Goal: Use online tool/utility: Use online tool/utility

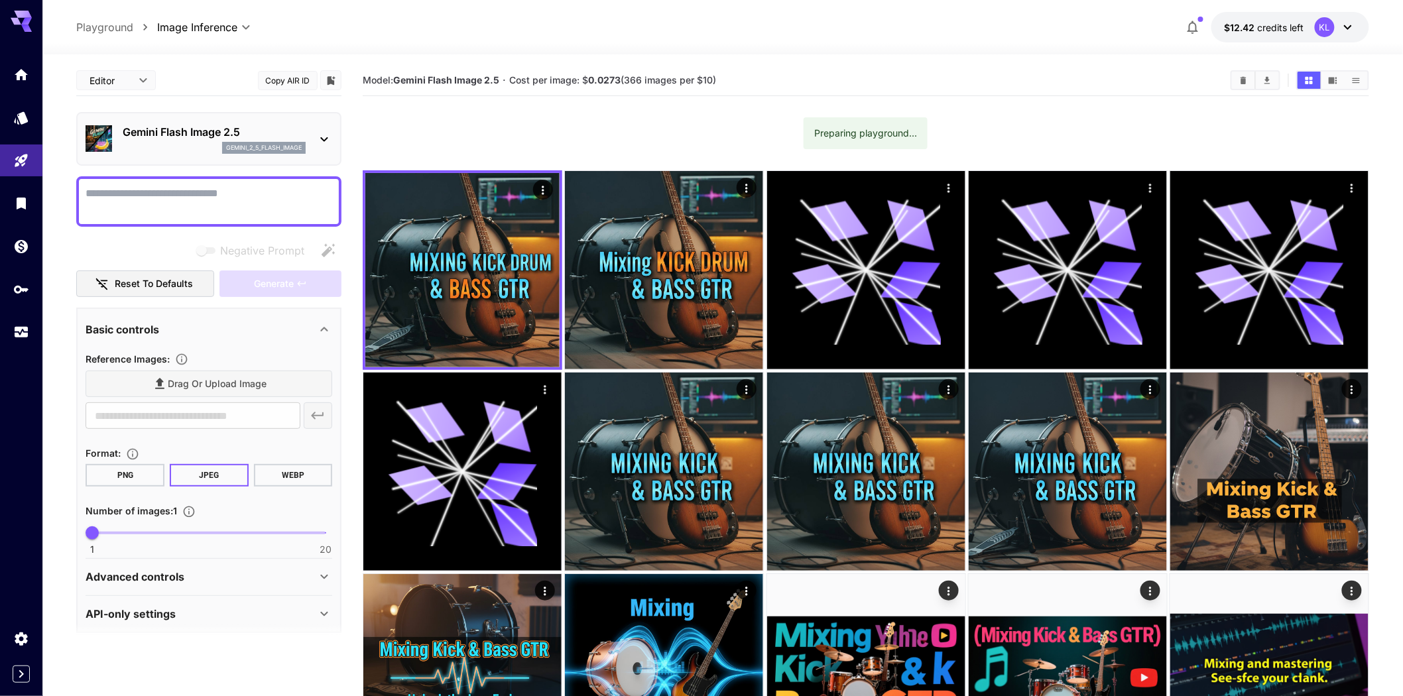
click at [275, 153] on p "gemini_2_5_flash_image" at bounding box center [264, 147] width 76 height 9
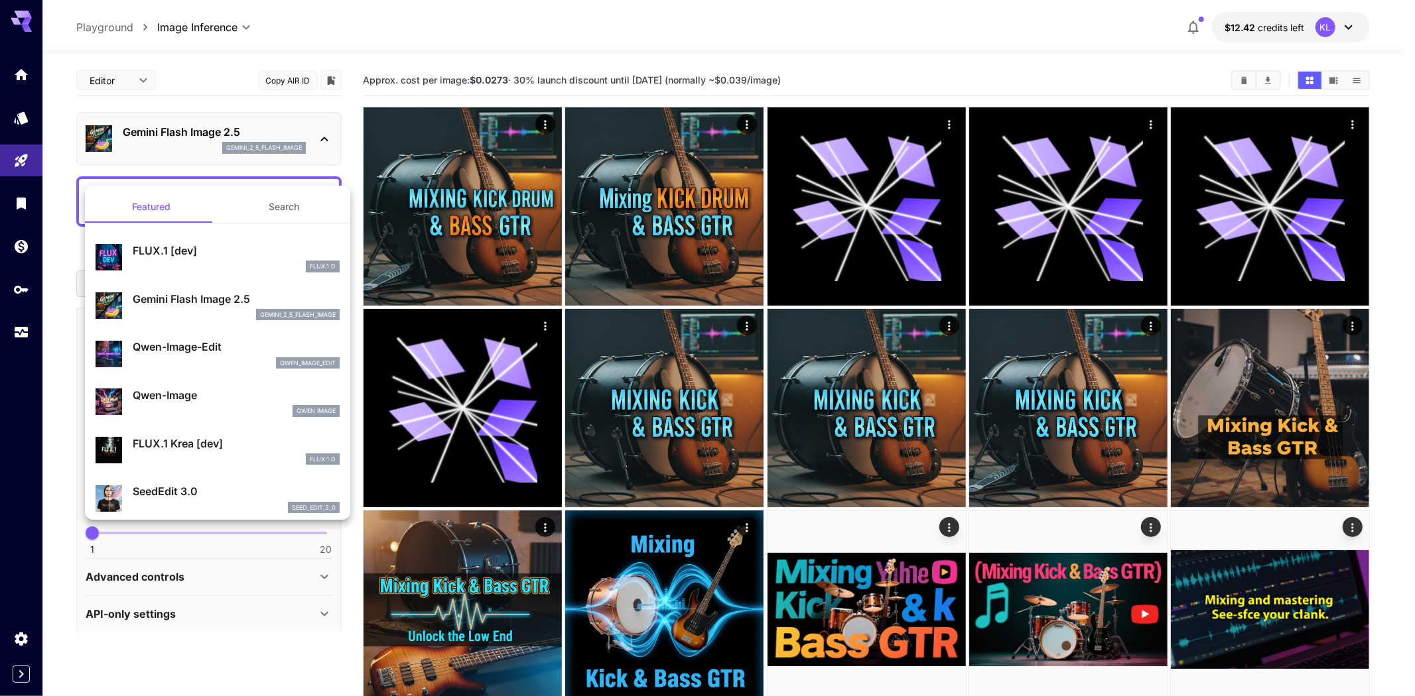
click at [320, 162] on div at bounding box center [707, 348] width 1415 height 696
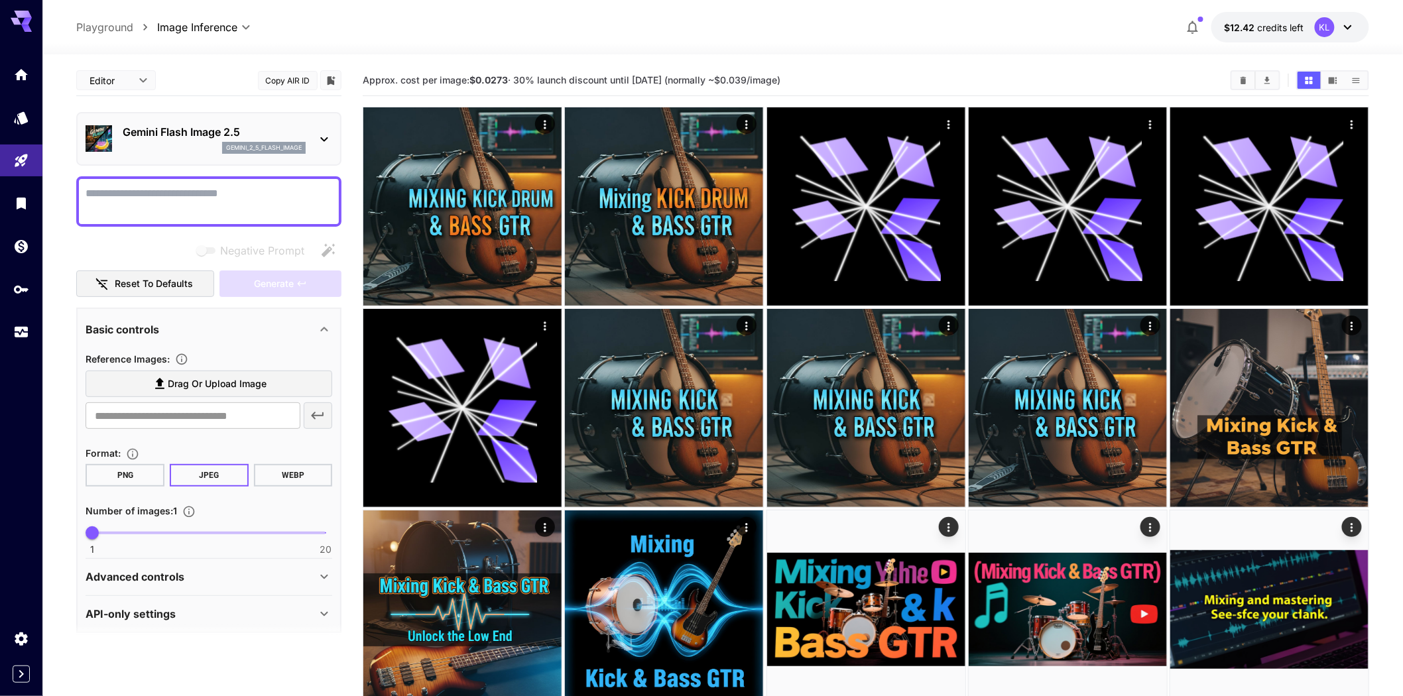
click at [320, 147] on icon at bounding box center [324, 139] width 16 height 16
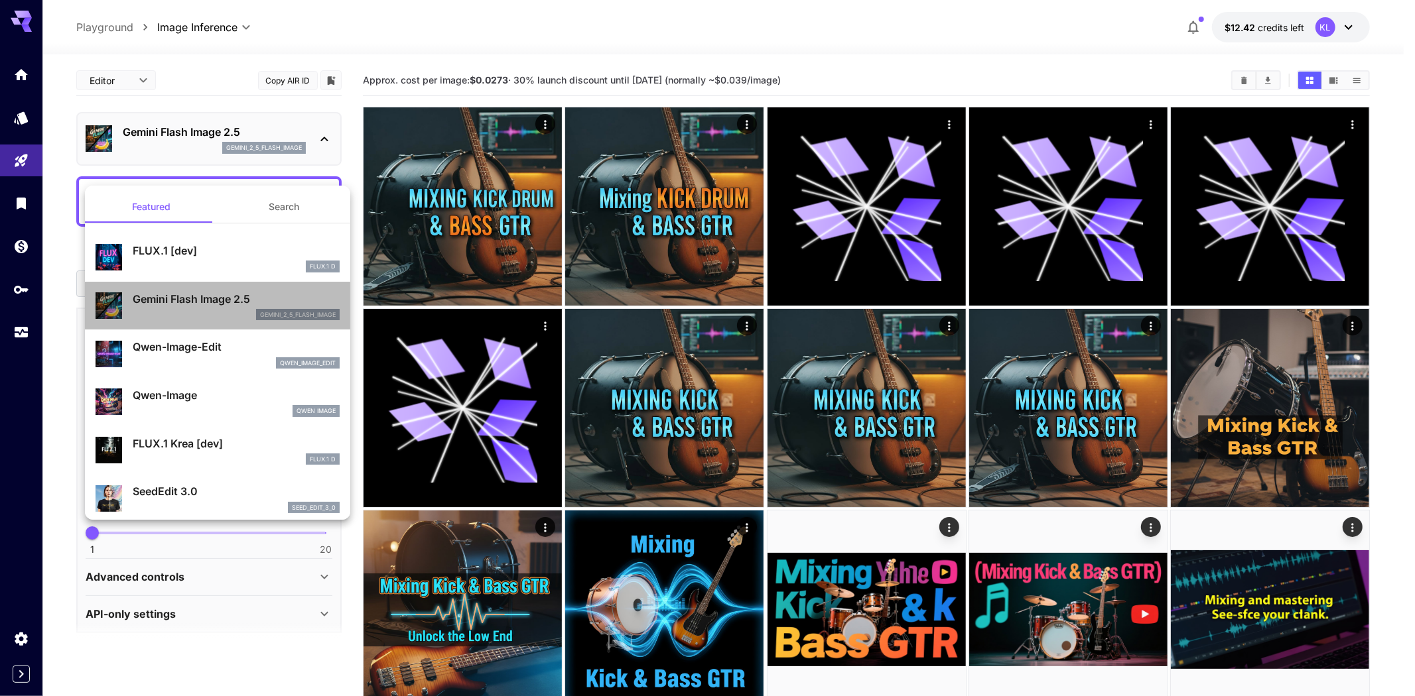
click at [290, 320] on p "gemini_2_5_flash_image" at bounding box center [298, 314] width 76 height 9
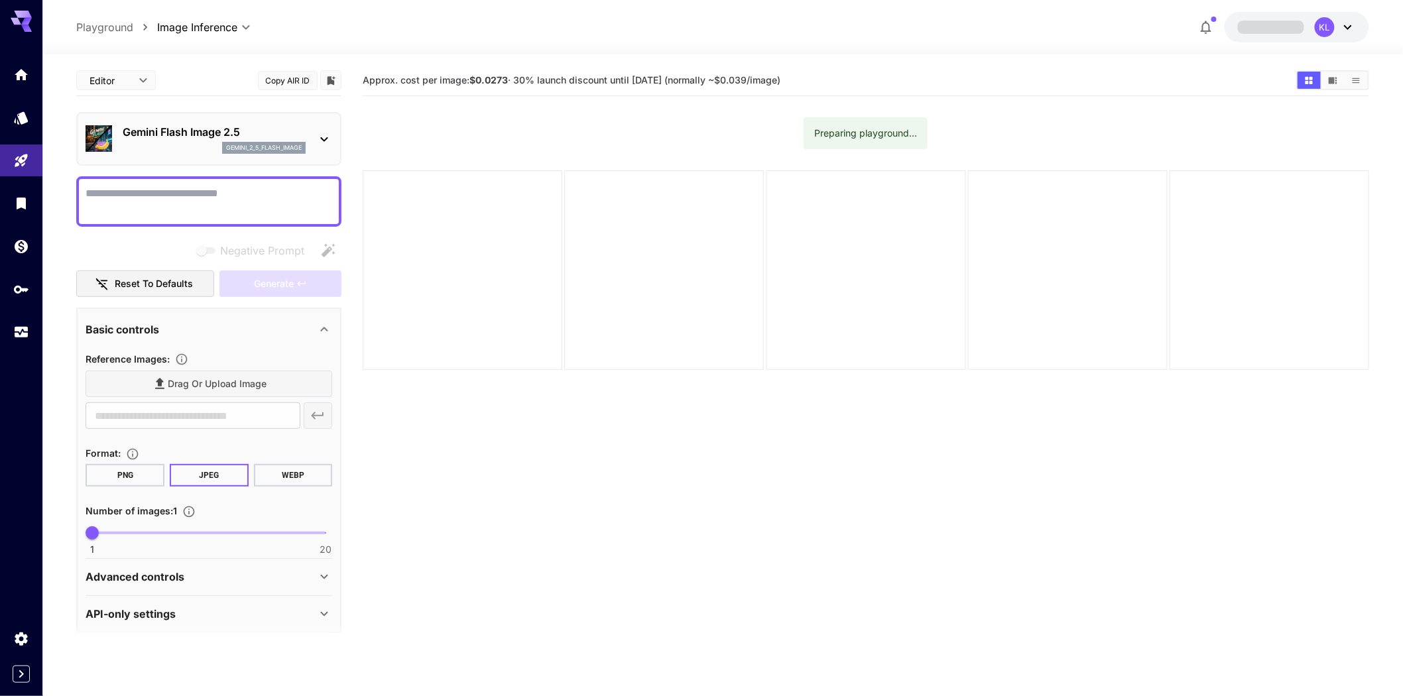
click at [320, 147] on icon at bounding box center [324, 139] width 16 height 16
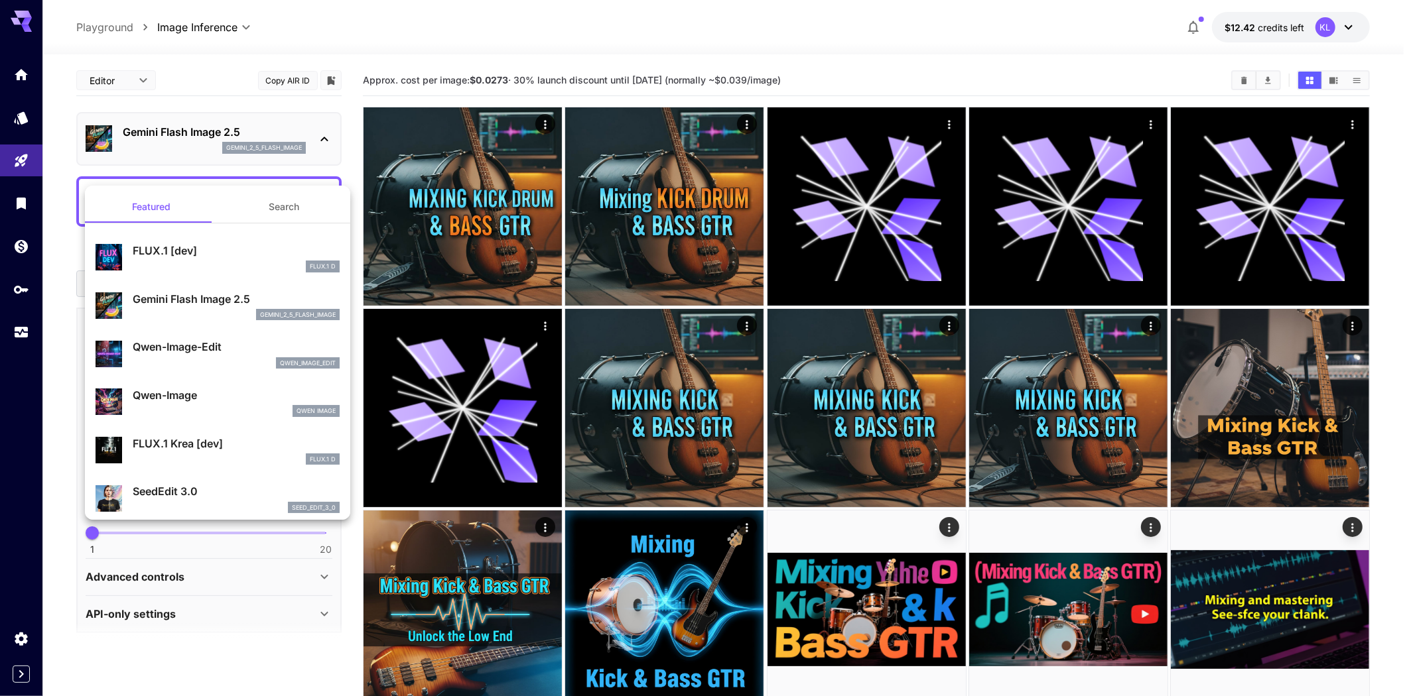
click at [873, 78] on div at bounding box center [707, 348] width 1415 height 696
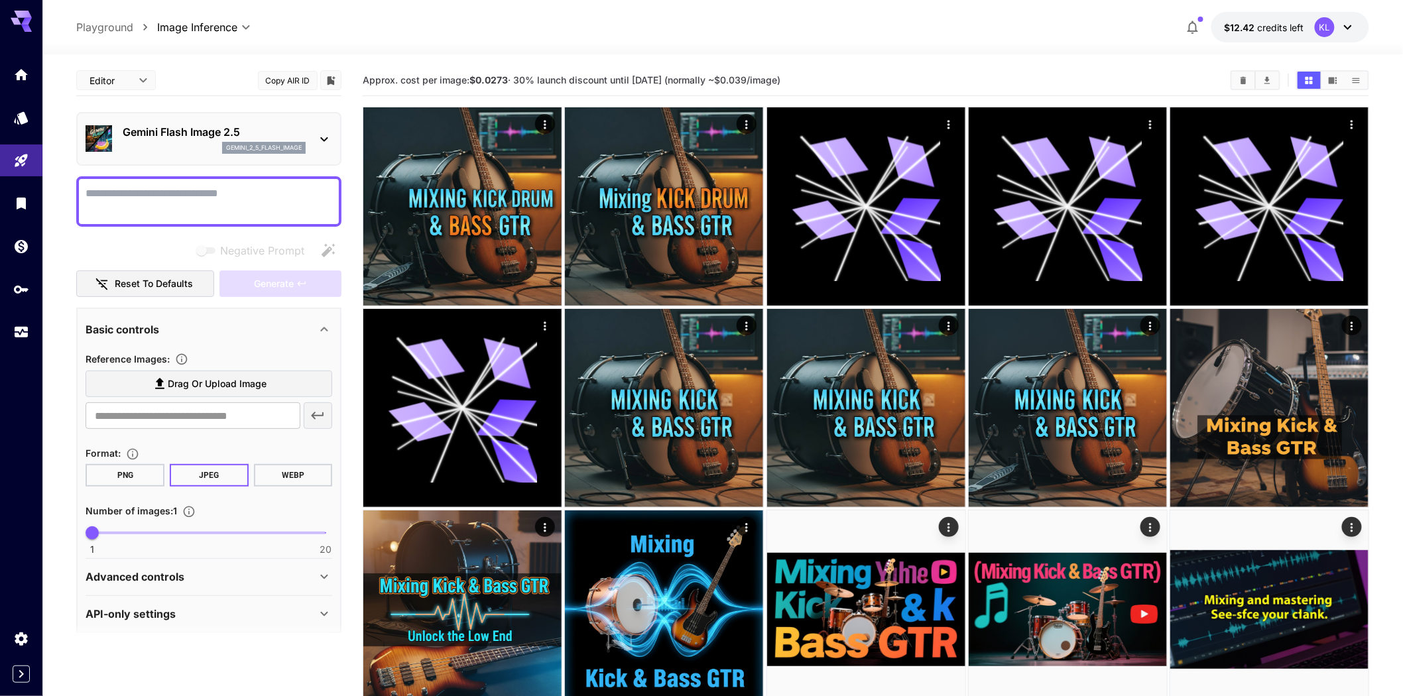
click at [104, 152] on img at bounding box center [99, 138] width 27 height 27
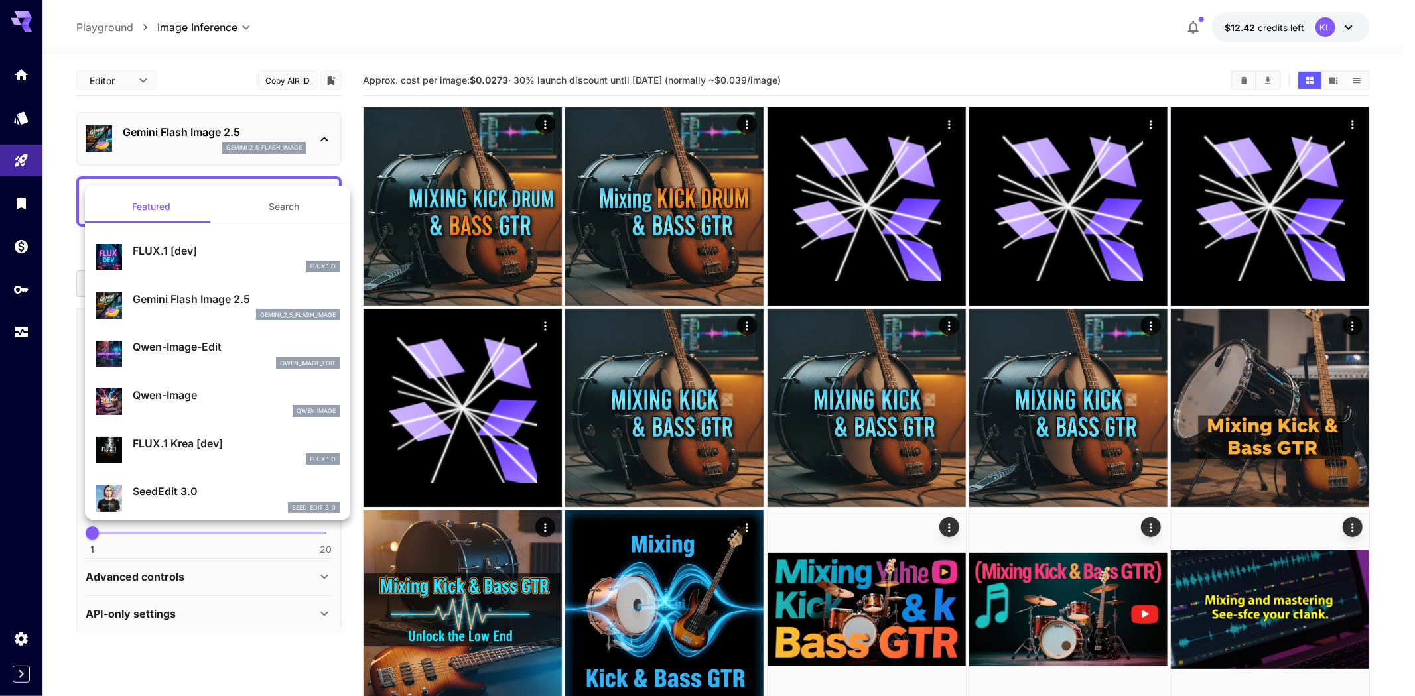
drag, startPoint x: 130, startPoint y: 154, endPoint x: 264, endPoint y: 151, distance: 134.0
click at [264, 151] on div at bounding box center [707, 348] width 1415 height 696
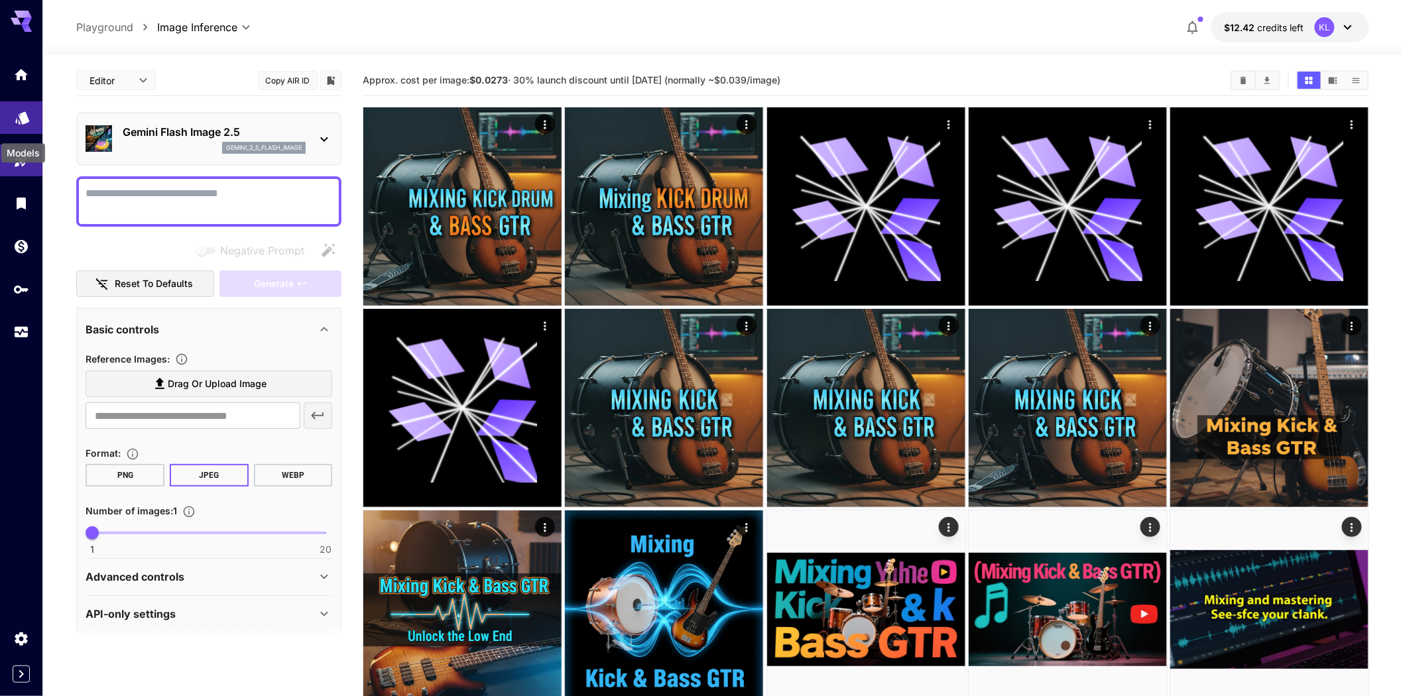
click at [16, 121] on icon "Models" at bounding box center [23, 113] width 16 height 16
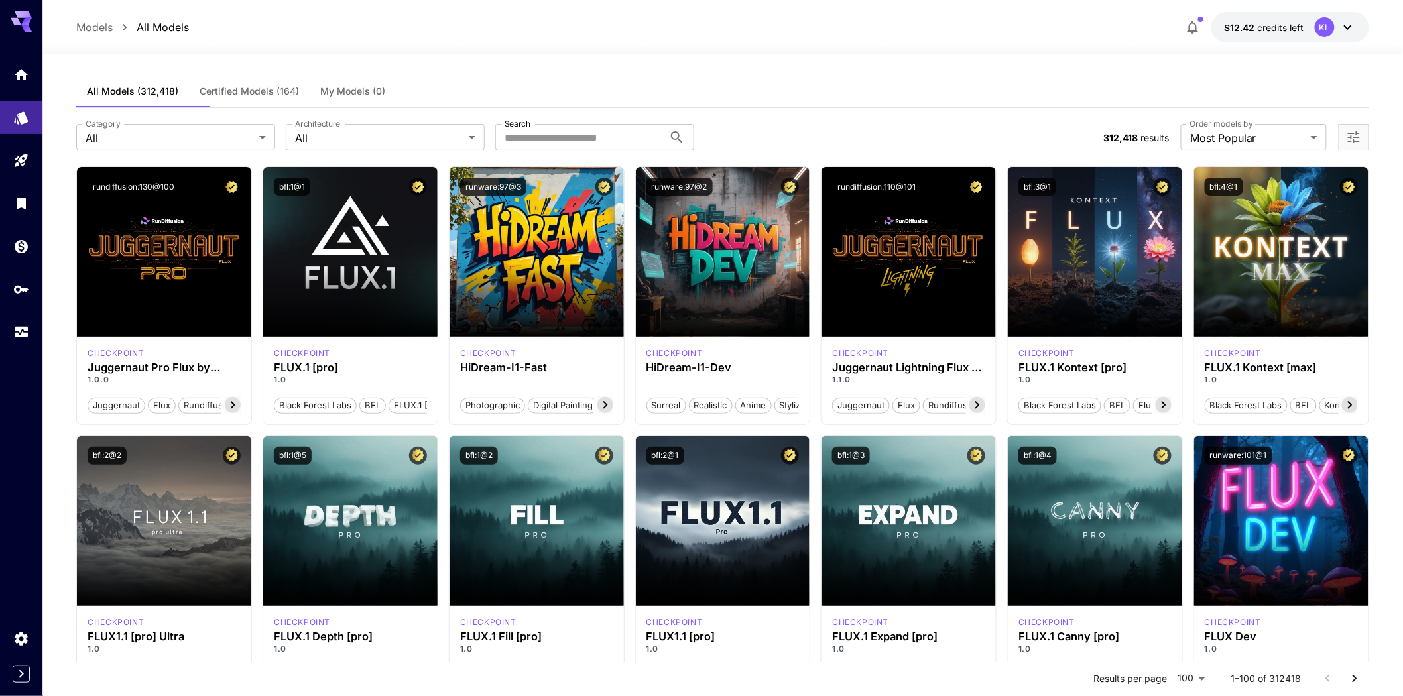
click at [523, 129] on label "Search" at bounding box center [518, 123] width 26 height 11
click at [523, 151] on input "Search" at bounding box center [579, 137] width 168 height 27
click at [524, 151] on input "Search" at bounding box center [579, 137] width 168 height 27
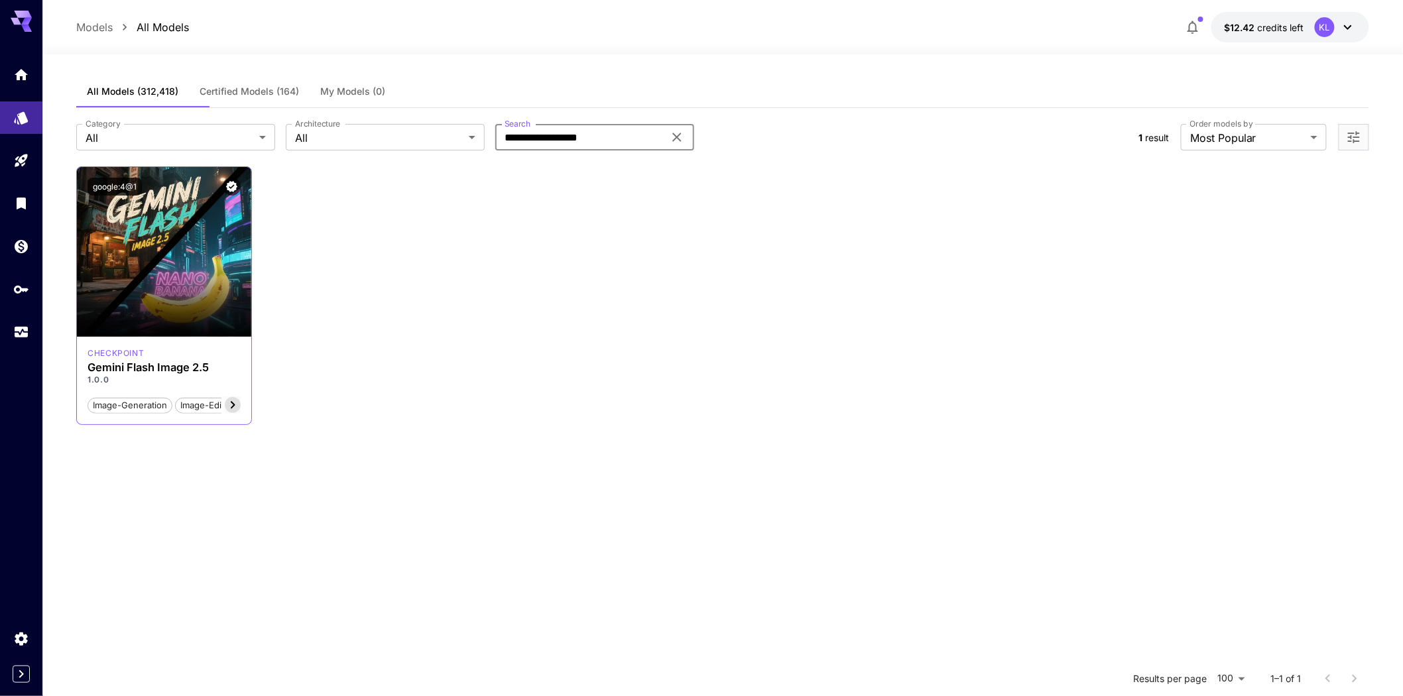
type input "**********"
click at [241, 413] on icon at bounding box center [233, 405] width 16 height 16
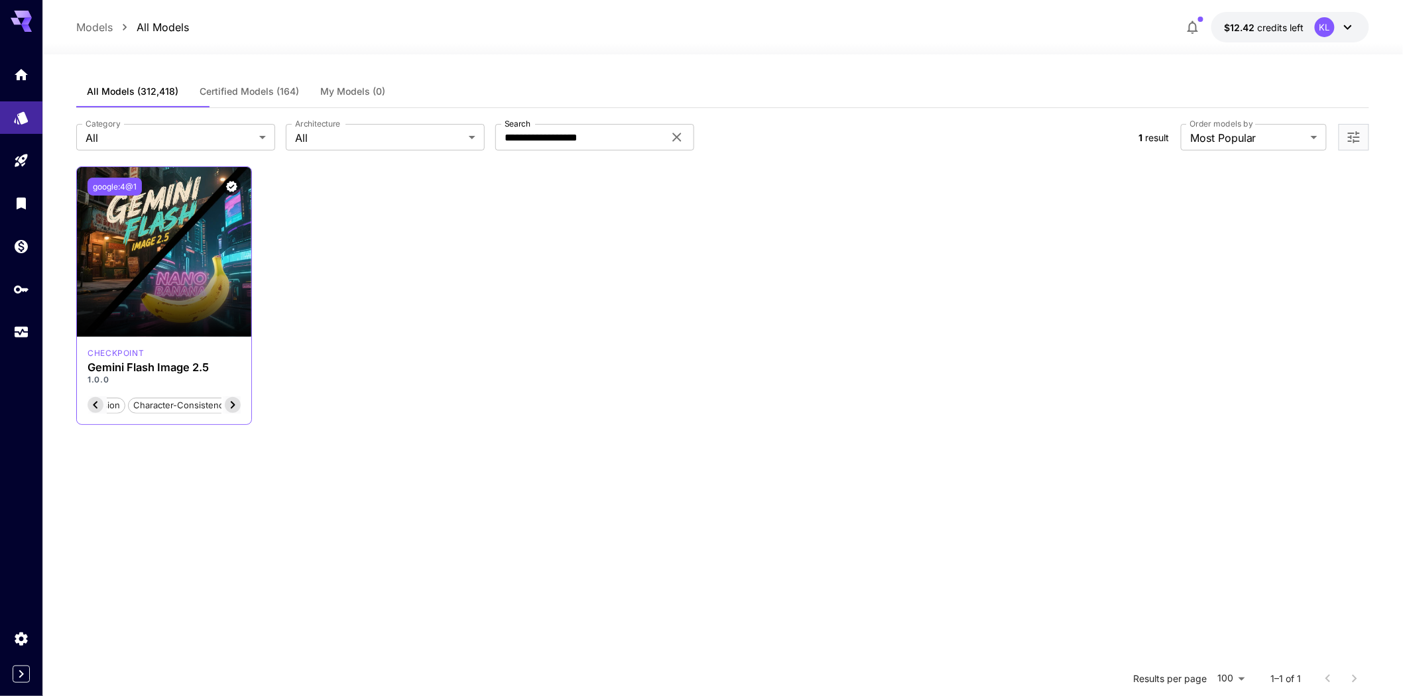
click at [123, 196] on button "google:4@1" at bounding box center [115, 187] width 54 height 18
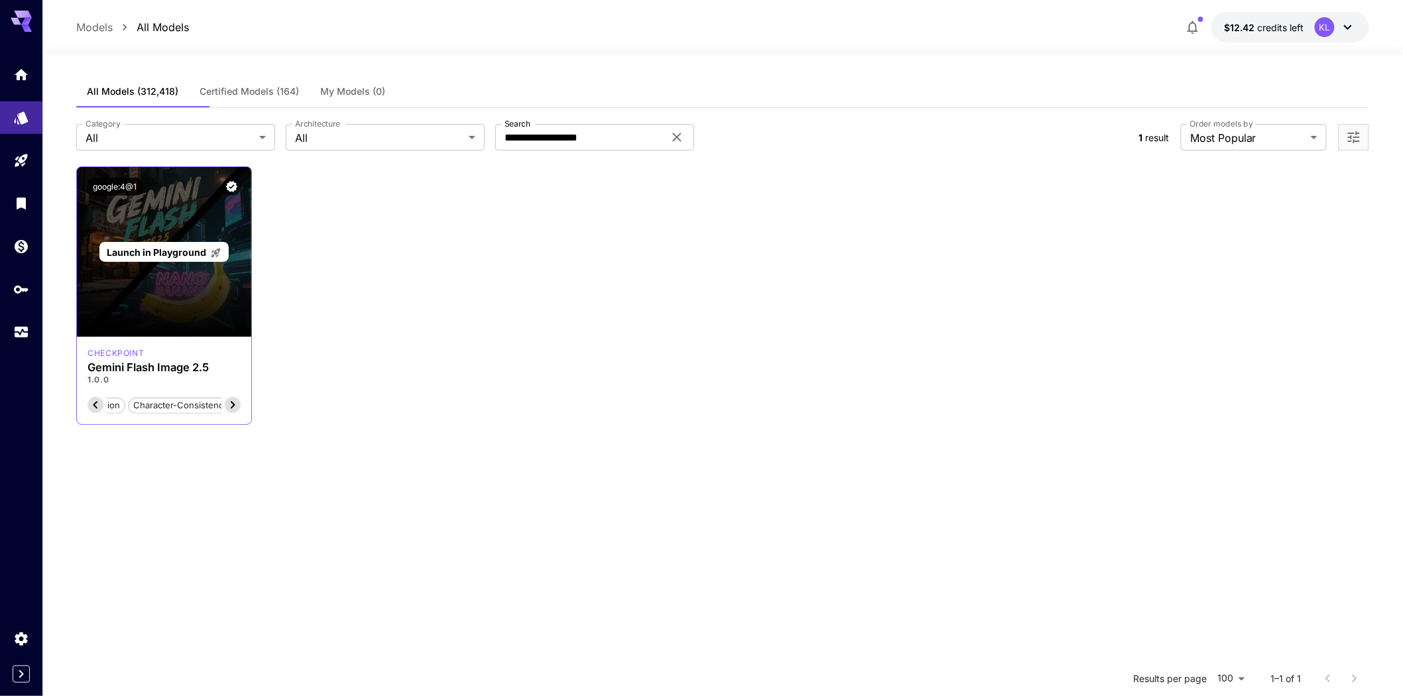
click at [206, 258] on span "Launch in Playground" at bounding box center [156, 252] width 99 height 11
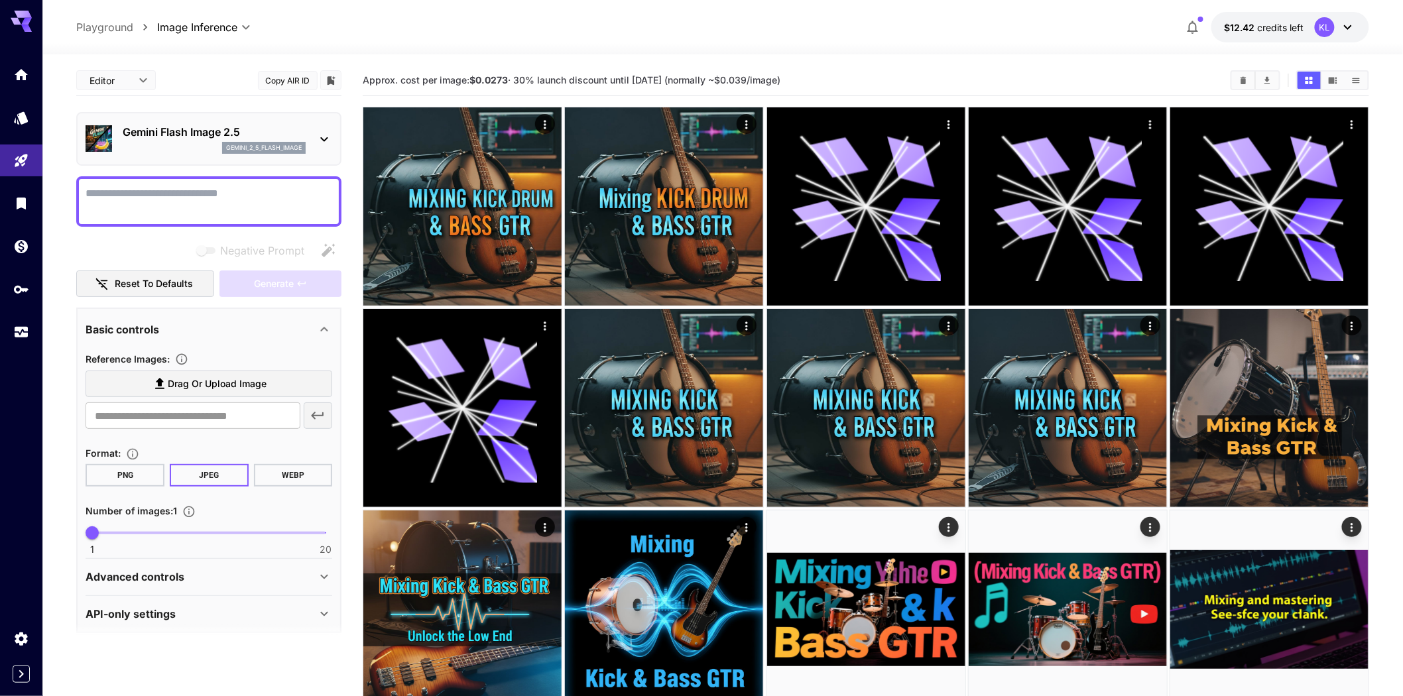
scroll to position [64, 0]
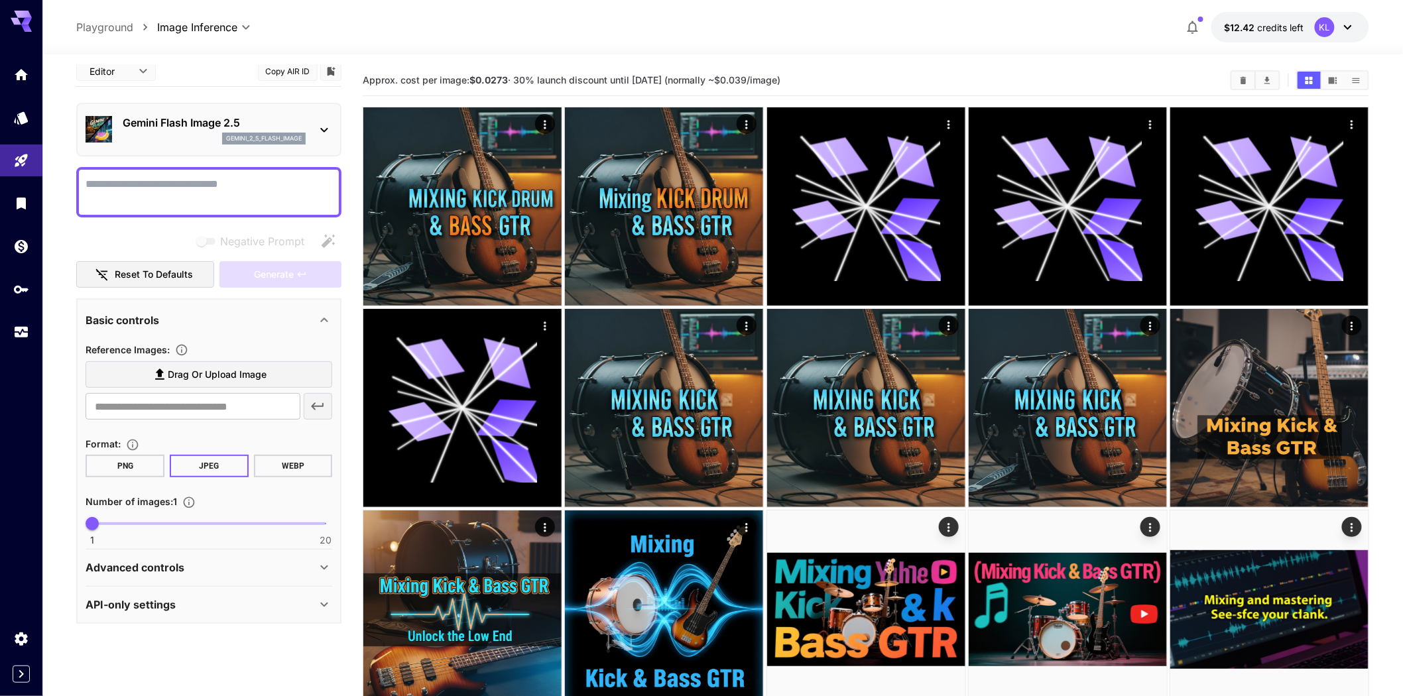
click at [197, 613] on div "API-only settings" at bounding box center [201, 605] width 231 height 16
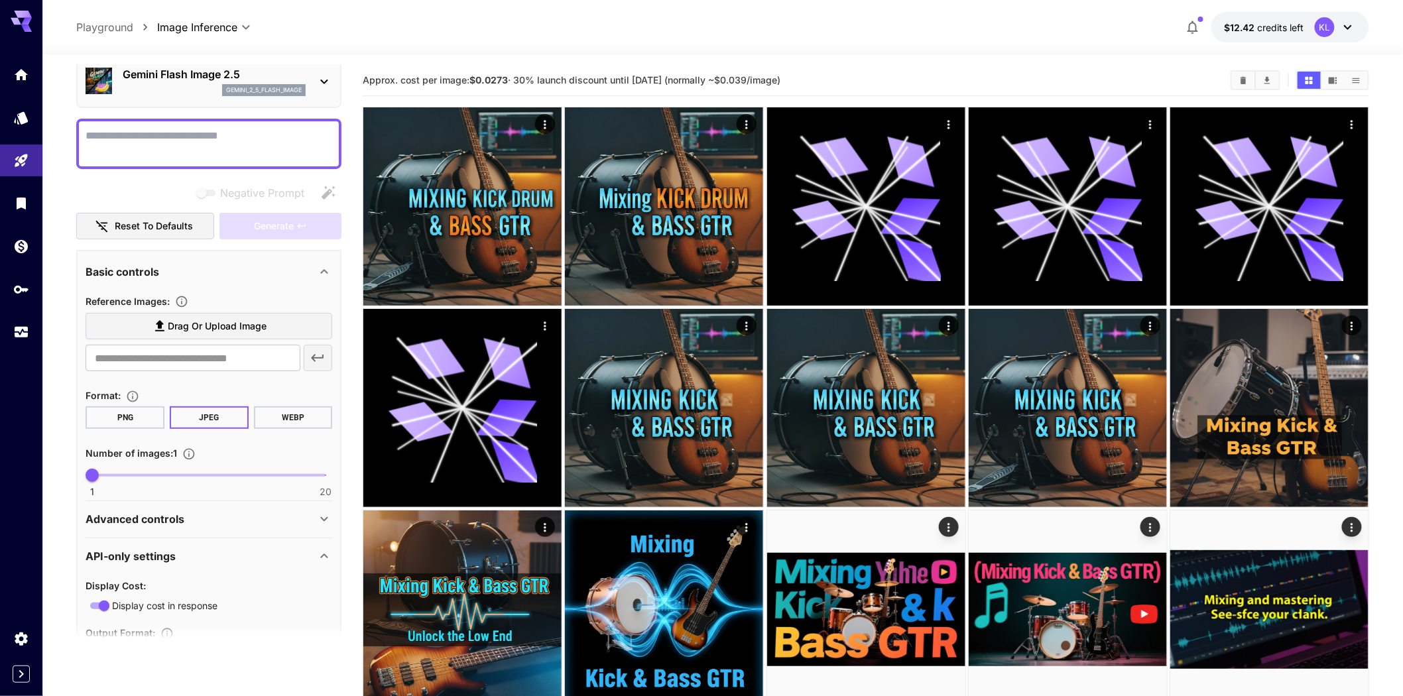
scroll to position [0, 0]
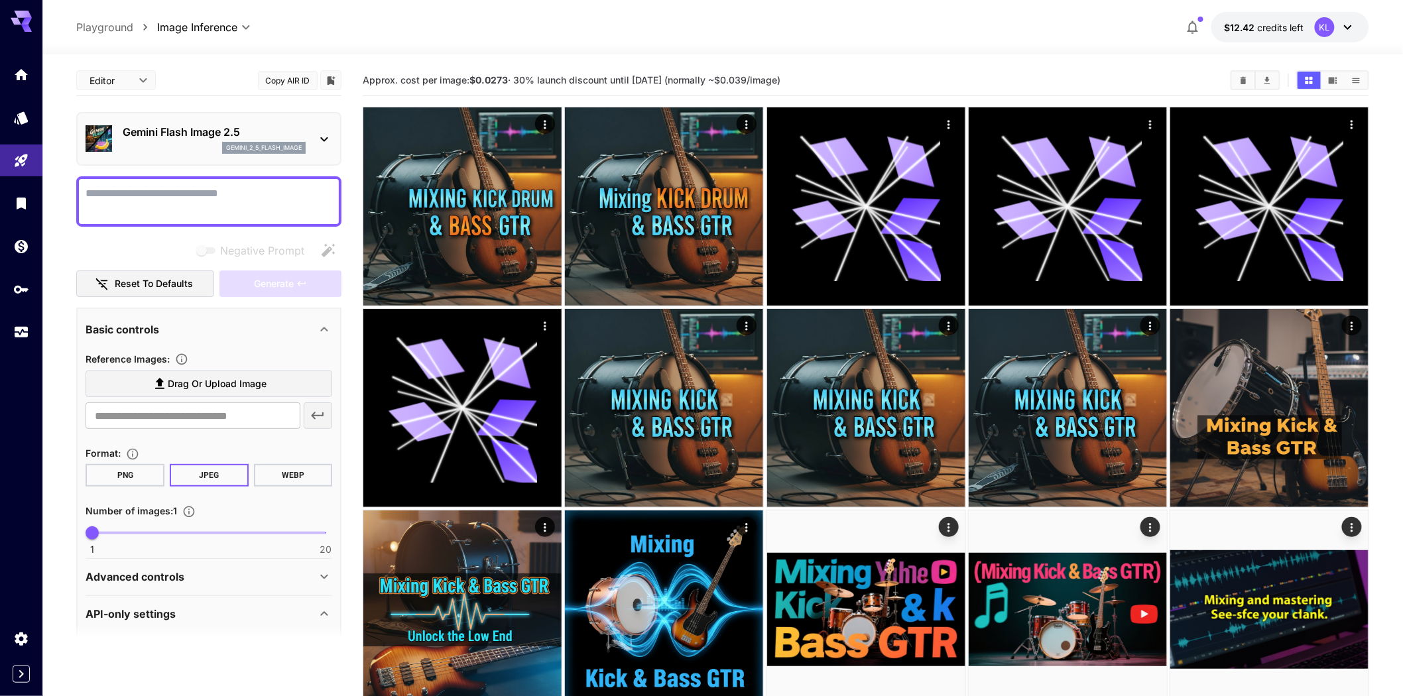
click at [293, 90] on button "Copy AIR ID" at bounding box center [288, 80] width 60 height 19
click at [295, 90] on button "Copy AIR ID" at bounding box center [288, 80] width 60 height 19
